Goal: Task Accomplishment & Management: Complete application form

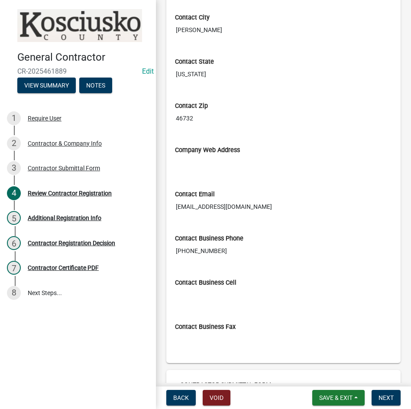
scroll to position [850, 0]
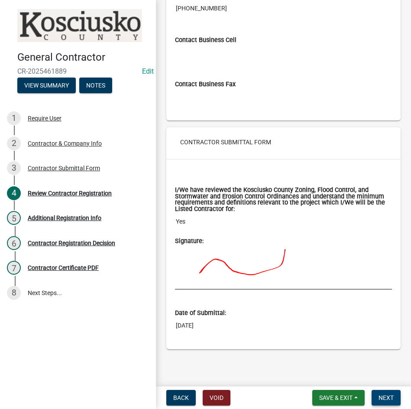
click at [379, 396] on span "Next" at bounding box center [386, 397] width 15 height 7
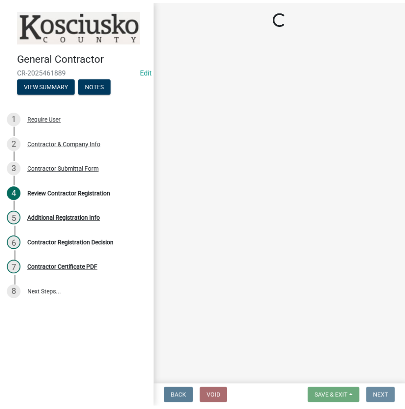
scroll to position [0, 0]
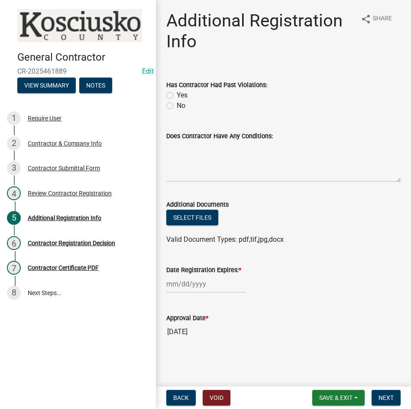
click at [177, 106] on label "No" at bounding box center [181, 106] width 9 height 10
click at [177, 106] on input "No" at bounding box center [180, 104] width 6 height 6
radio input "true"
click at [228, 288] on div at bounding box center [205, 284] width 79 height 18
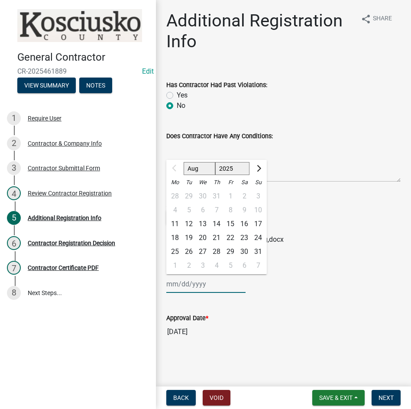
click at [229, 172] on select "2025 2026 2027 2028 2029 2030 2031 2032 2033 2034 2035 2036 2037 2038 2039 2040…" at bounding box center [232, 168] width 35 height 13
select select "2026"
click at [215, 162] on select "2025 2026 2027 2028 2029 2030 2031 2032 2033 2034 2035 2036 2037 2038 2039 2040…" at bounding box center [232, 168] width 35 height 13
click at [189, 221] on div "11" at bounding box center [189, 224] width 14 height 14
type input "[DATE]"
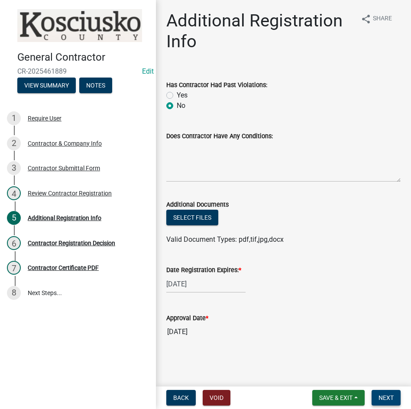
click at [380, 397] on span "Next" at bounding box center [386, 397] width 15 height 7
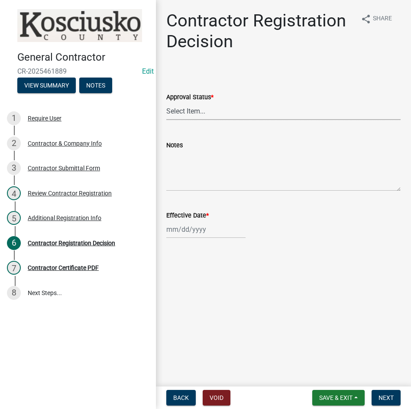
click at [190, 114] on select "Select Item... Approved Denied" at bounding box center [283, 111] width 234 height 18
click at [166, 102] on select "Select Item... Approved Denied" at bounding box center [283, 111] width 234 height 18
select select "8e4351d7-4ebf-4714-a7c9-c8187f00e083"
select select "8"
select select "2025"
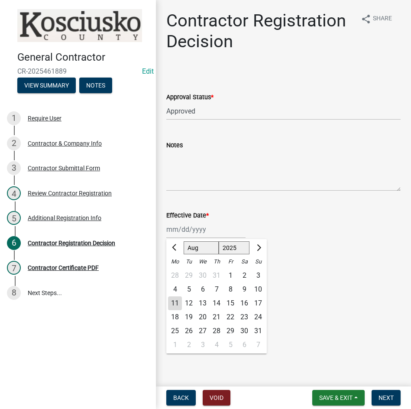
click at [211, 233] on div "[PERSON_NAME] Feb Mar Apr [PERSON_NAME][DATE] Oct Nov [DATE] 1526 1527 1528 152…" at bounding box center [205, 230] width 79 height 18
click at [176, 304] on div "11" at bounding box center [175, 303] width 14 height 14
type input "[DATE]"
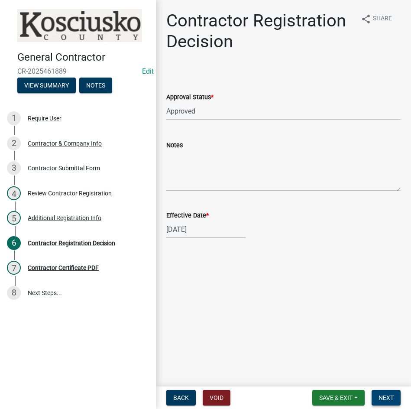
click at [386, 397] on span "Next" at bounding box center [386, 397] width 15 height 7
